Goal: Information Seeking & Learning: Learn about a topic

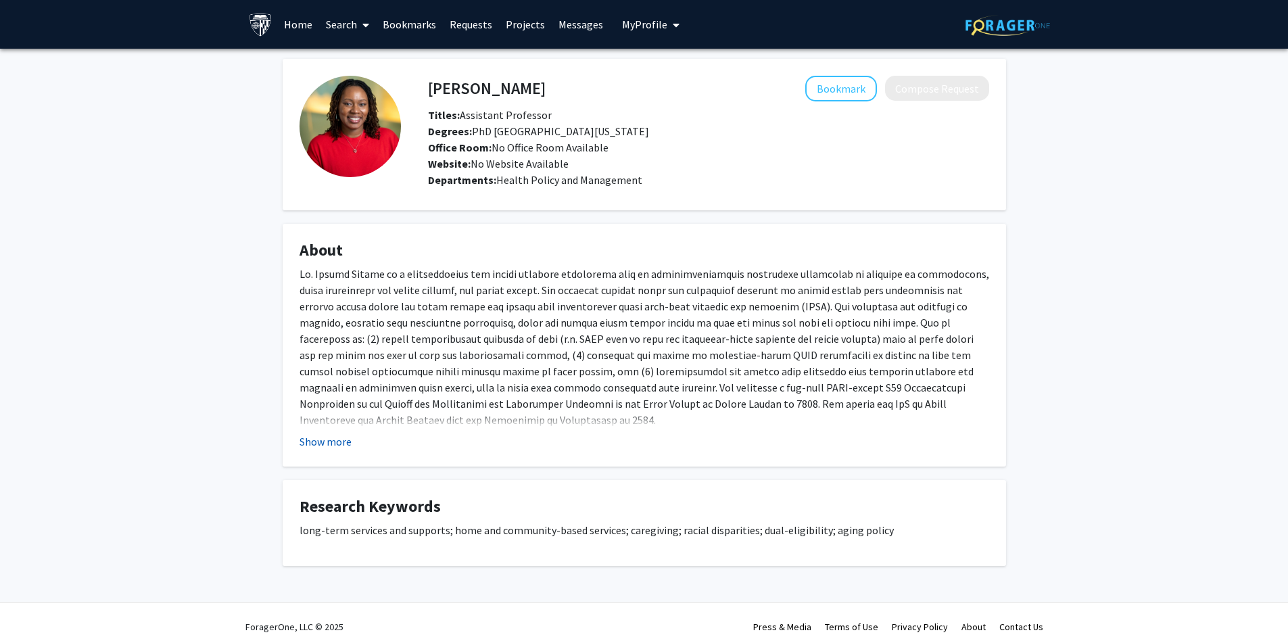
click at [316, 437] on button "Show more" at bounding box center [325, 441] width 52 height 16
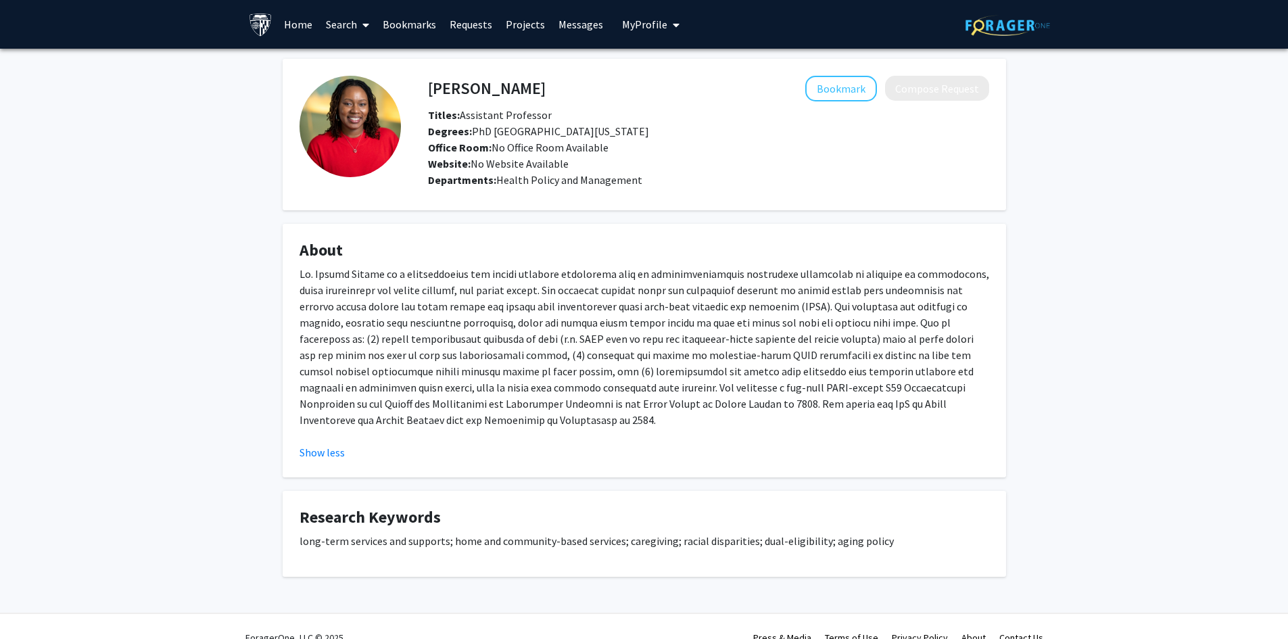
click at [377, 416] on p at bounding box center [644, 347] width 690 height 162
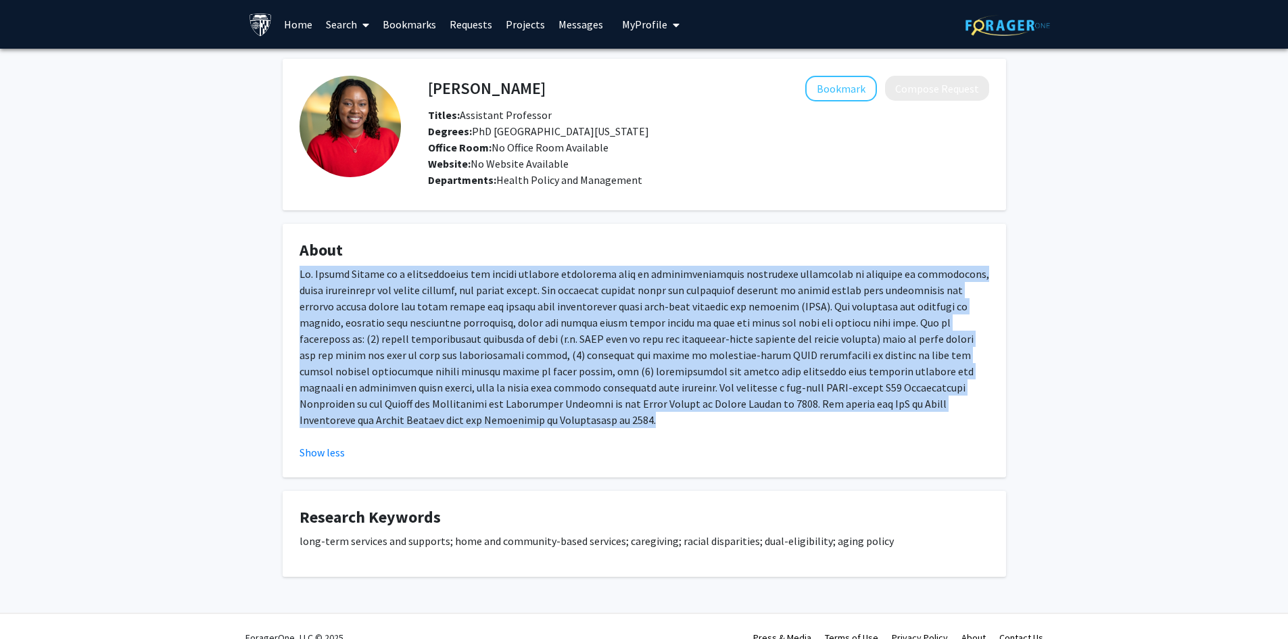
click at [377, 416] on p at bounding box center [644, 347] width 690 height 162
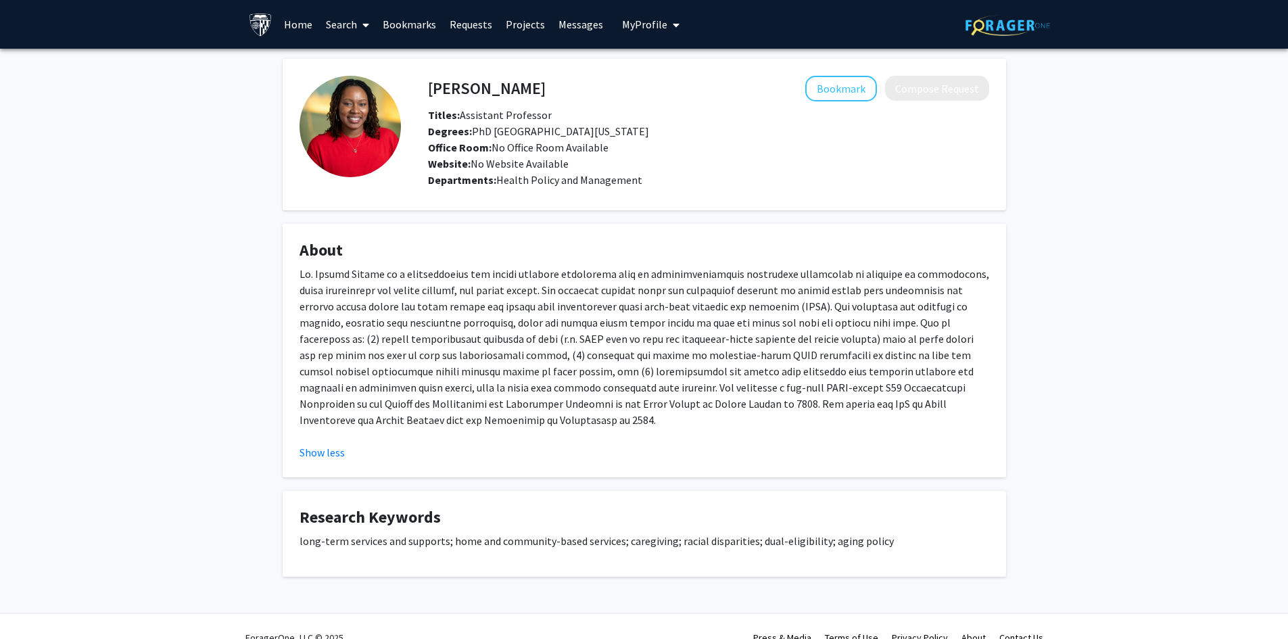
click at [752, 258] on h4 "About" at bounding box center [644, 251] width 690 height 20
click at [801, 402] on p at bounding box center [644, 347] width 690 height 162
